Goal: Transaction & Acquisition: Purchase product/service

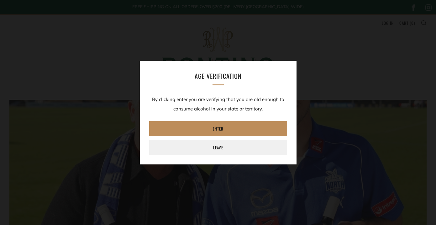
click at [218, 129] on link "Enter" at bounding box center [218, 128] width 138 height 15
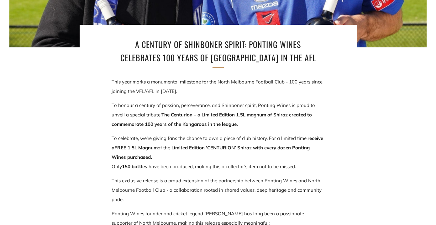
scroll to position [207, 0]
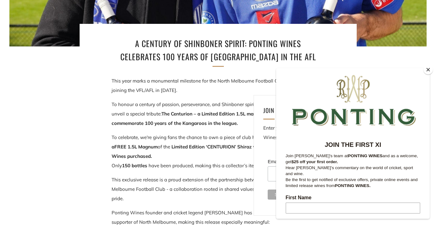
click at [427, 70] on button "Close" at bounding box center [427, 69] width 9 height 9
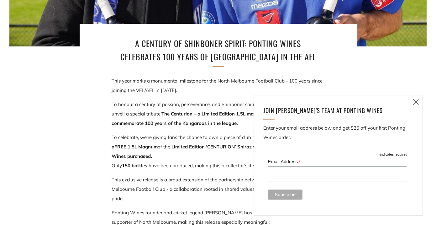
click at [417, 101] on icon at bounding box center [416, 102] width 8 height 8
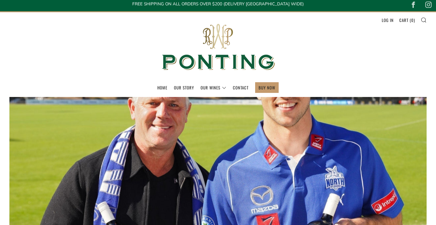
scroll to position [0, 0]
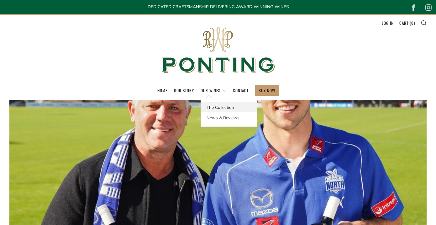
click at [214, 108] on link "The Collection" at bounding box center [229, 107] width 56 height 10
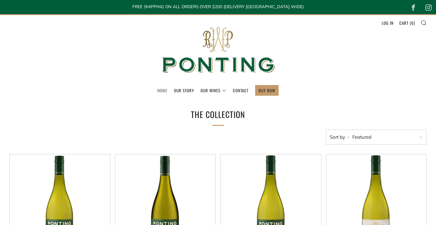
click at [161, 91] on link "Home" at bounding box center [162, 90] width 10 height 10
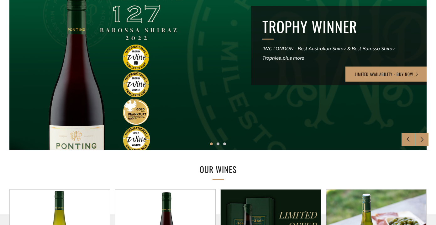
scroll to position [78, 0]
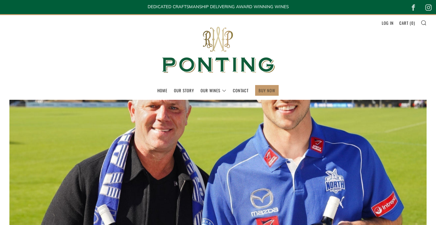
click at [269, 90] on link "BUY NOW" at bounding box center [267, 90] width 17 height 10
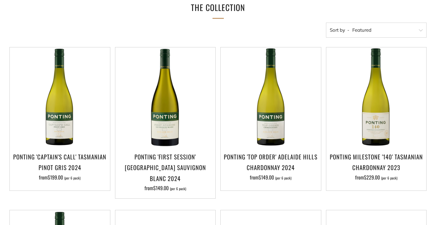
scroll to position [112, 0]
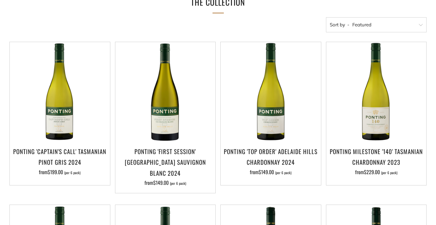
click at [365, 24] on select "Featured Best Selling Alphabetically, A-Z Alphabetically, Z-A Price, low to hig…" at bounding box center [376, 24] width 101 height 15
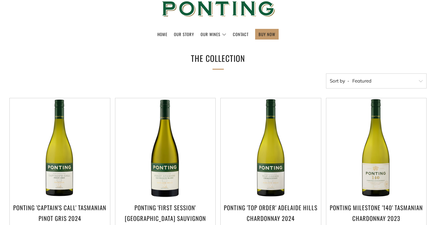
scroll to position [0, 0]
